Goal: Transaction & Acquisition: Purchase product/service

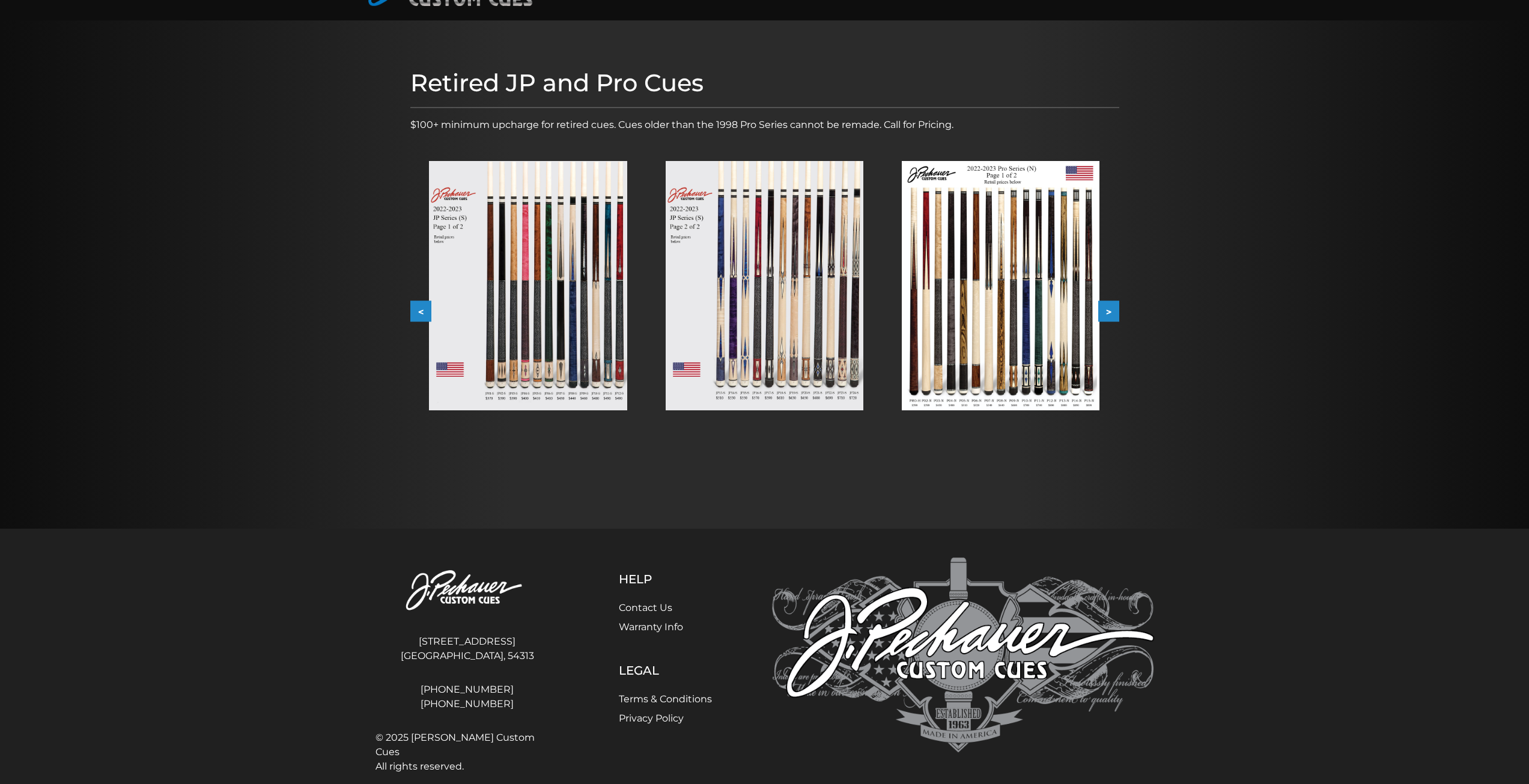
scroll to position [118, 0]
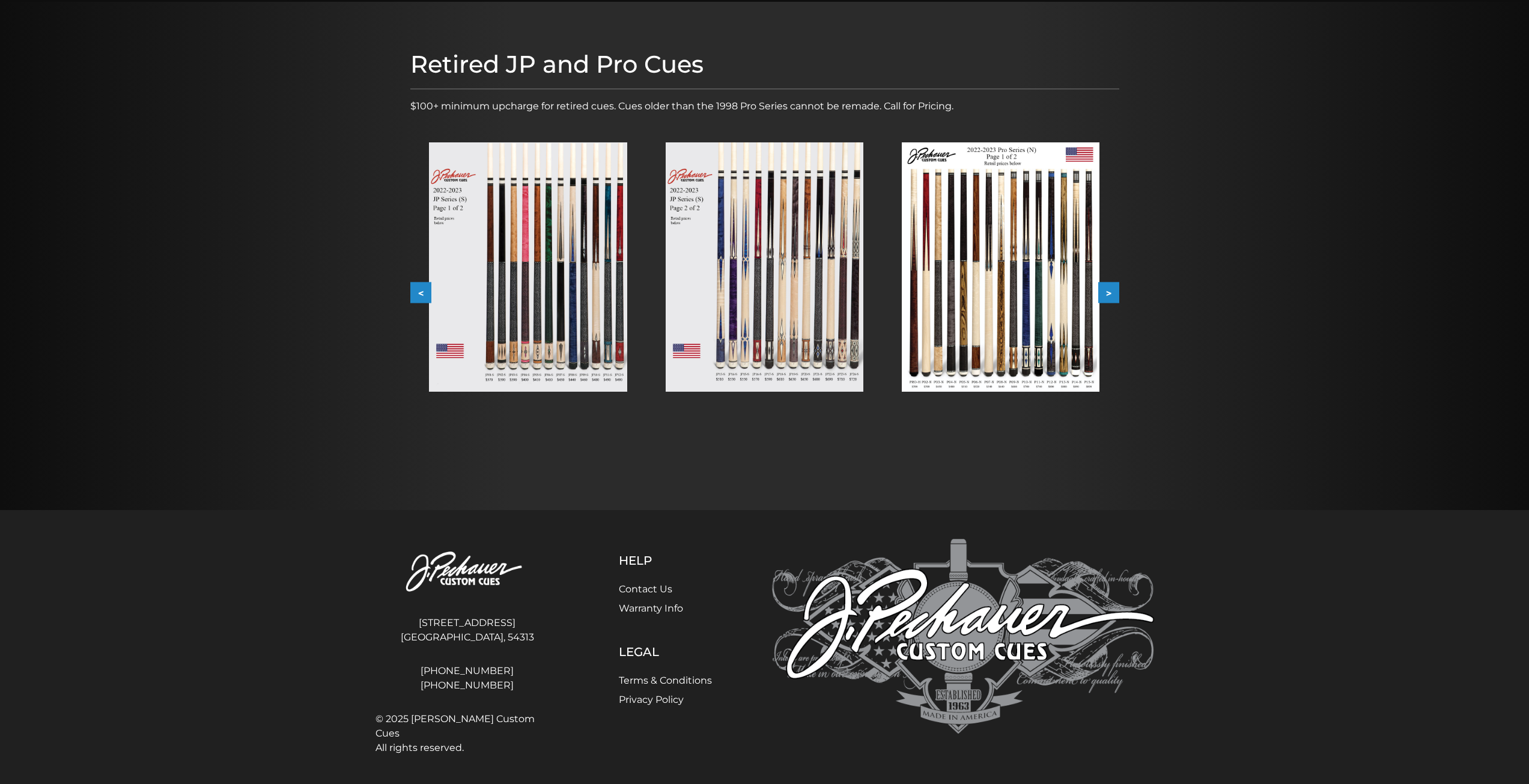
click at [941, 258] on img at bounding box center [1001, 267] width 198 height 249
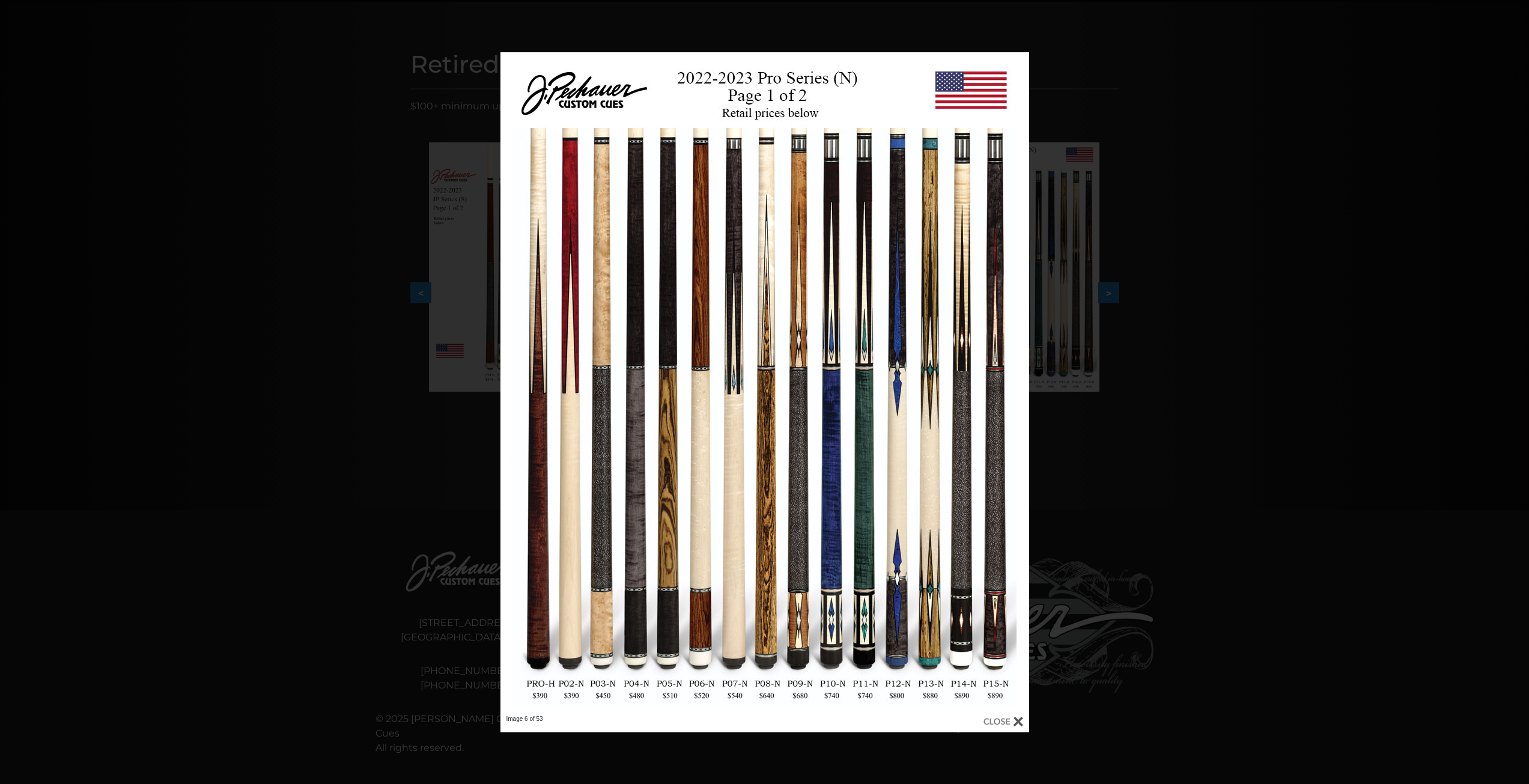
click at [254, 593] on div "Image 6 of 53" at bounding box center [764, 392] width 1529 height 680
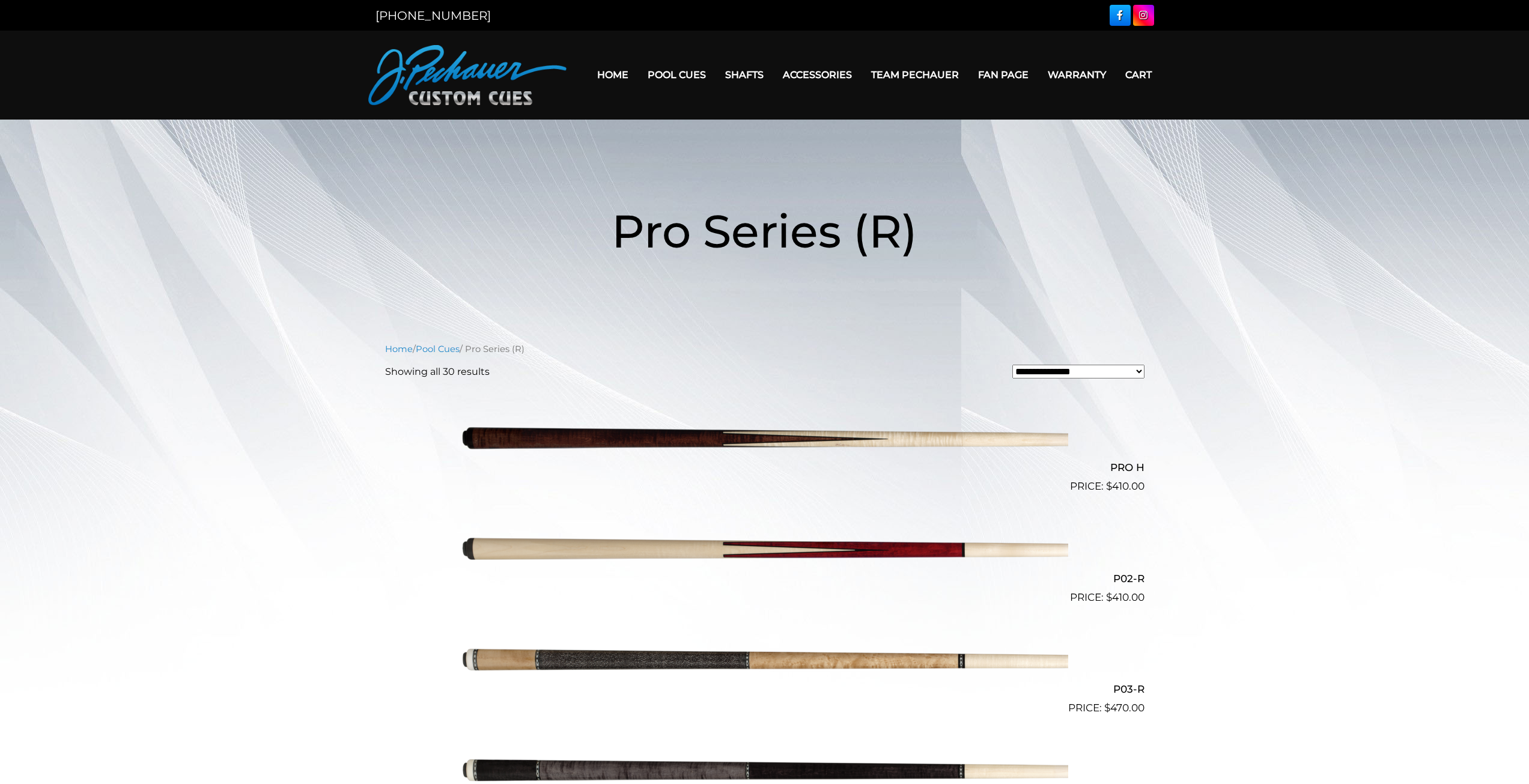
click at [1017, 554] on img at bounding box center [764, 550] width 607 height 101
